Goal: Information Seeking & Learning: Find contact information

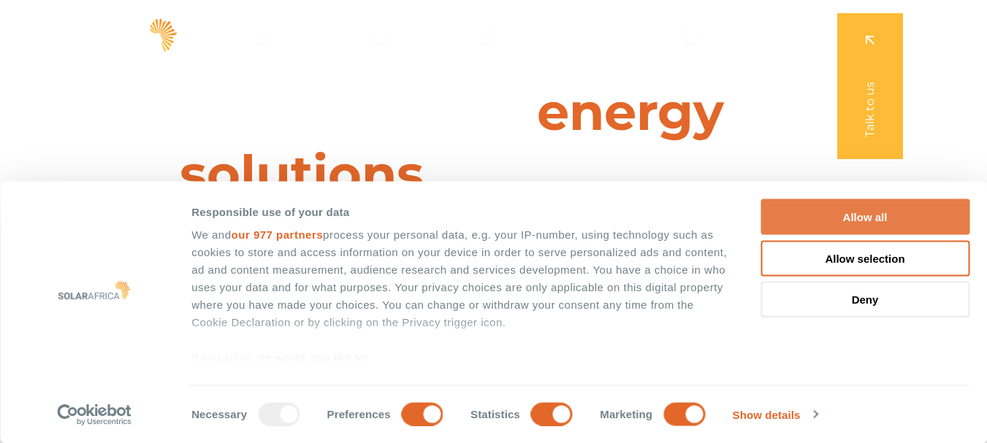
click at [872, 214] on button "Allow all" at bounding box center [864, 217] width 209 height 36
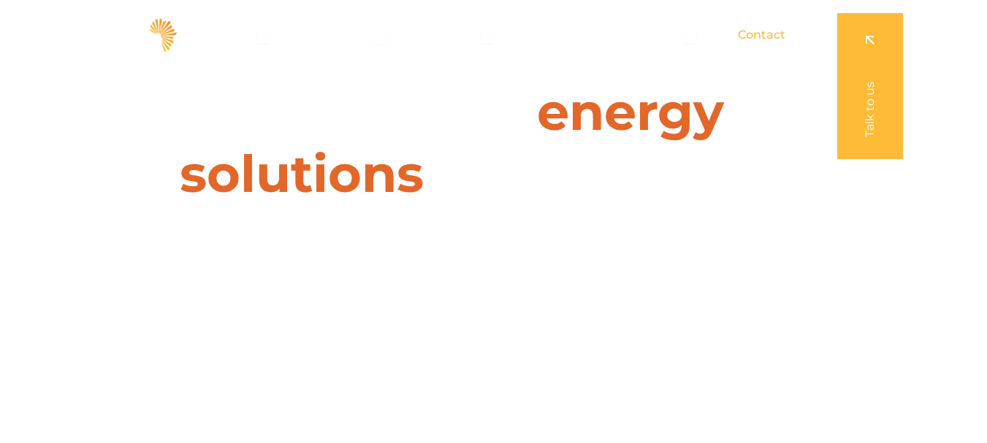
click at [769, 30] on span "Contact" at bounding box center [761, 35] width 47 height 18
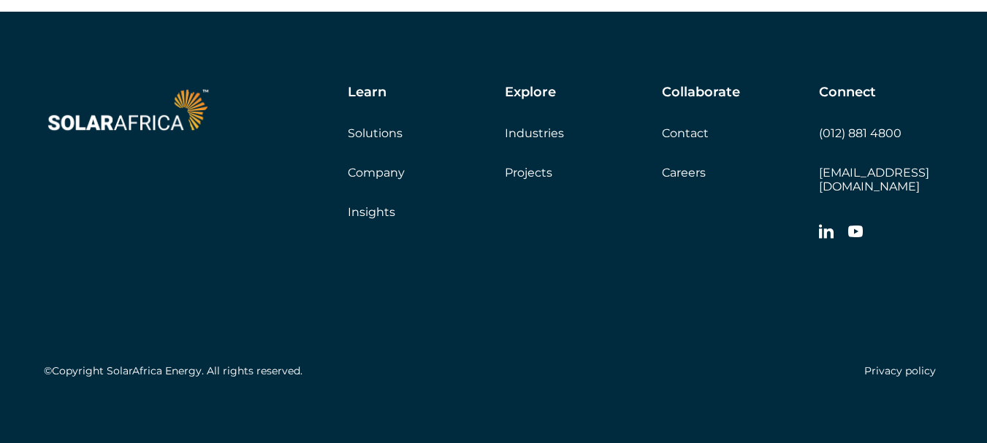
scroll to position [2449, 0]
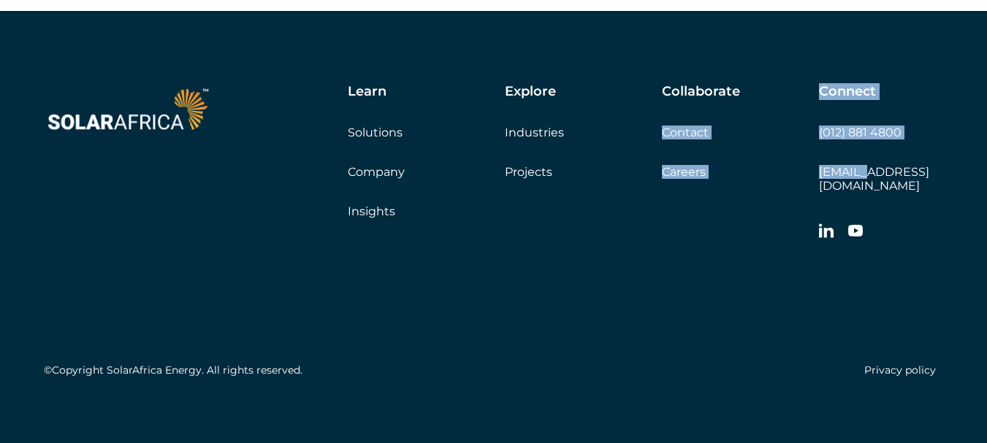
drag, startPoint x: 817, startPoint y: 171, endPoint x: 867, endPoint y: 171, distance: 50.4
click at [867, 171] on div "Learn Solutions Company Insights Explore Industries Projects Collaborate Contac…" at bounding box center [597, 166] width 692 height 164
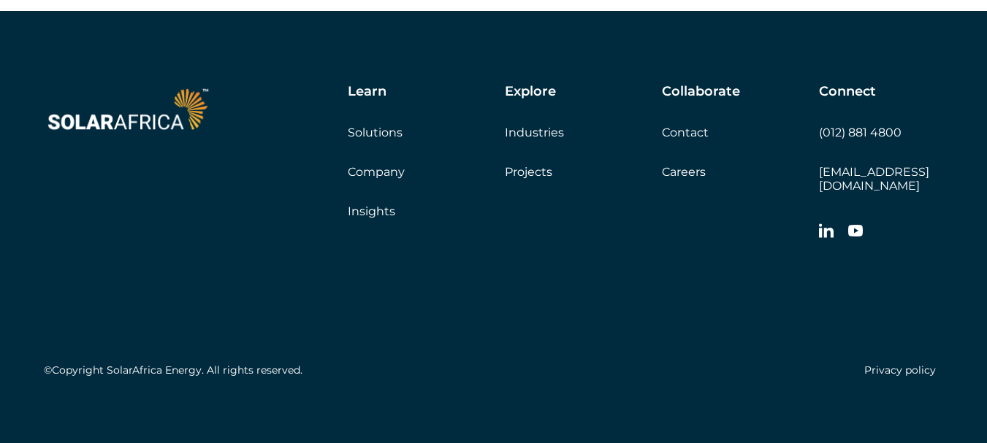
click at [960, 188] on div "Learn Solutions Company Insights Explore Industries Projects Collaborate Contac…" at bounding box center [493, 234] width 987 height 446
drag, startPoint x: 950, startPoint y: 172, endPoint x: 820, endPoint y: 169, distance: 130.8
click at [820, 169] on div "Learn Solutions Company Insights Explore Industries Projects Collaborate Contac…" at bounding box center [493, 234] width 987 height 446
copy link "[EMAIL_ADDRESS][DOMAIN_NAME]"
